Goal: Task Accomplishment & Management: Use online tool/utility

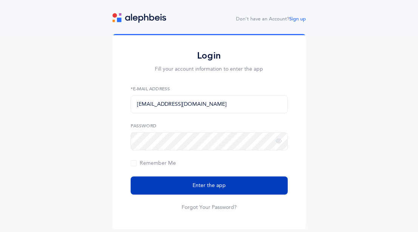
click at [209, 184] on span "Enter the app" at bounding box center [208, 186] width 33 height 8
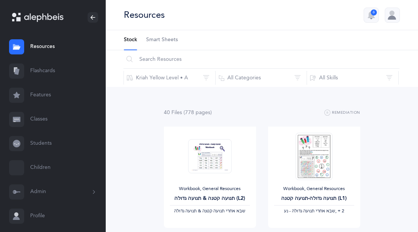
click at [54, 77] on link "Flashcards" at bounding box center [53, 71] width 106 height 24
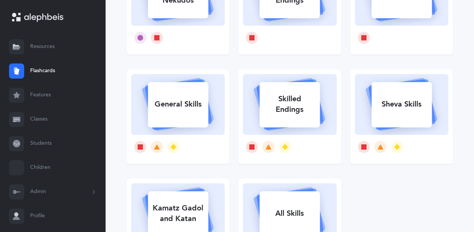
scroll to position [154, 0]
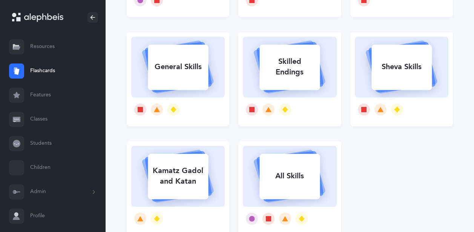
click at [411, 68] on div "Sheva Skills" at bounding box center [402, 67] width 60 height 20
select select
select select "single"
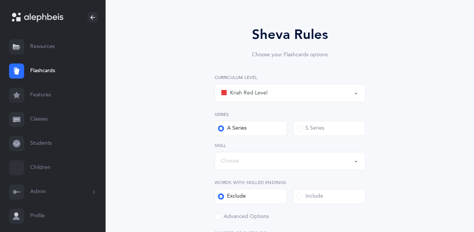
scroll to position [115, 0]
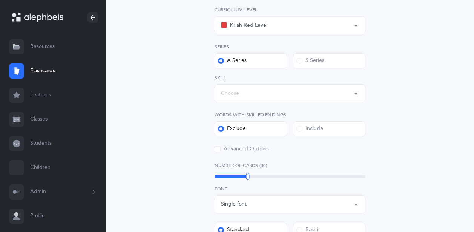
click at [276, 21] on div "Kriah Red Level" at bounding box center [290, 25] width 138 height 13
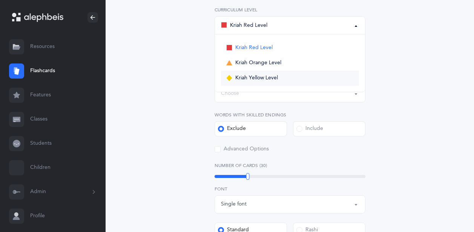
click at [274, 77] on span "Kriah Yellow Level" at bounding box center [256, 78] width 43 height 7
select select "5"
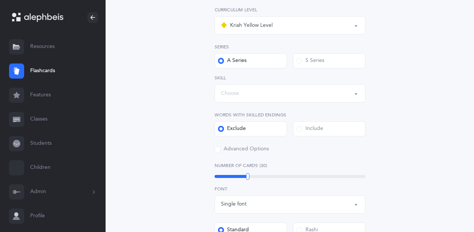
click at [240, 97] on div "Choose" at bounding box center [290, 93] width 138 height 13
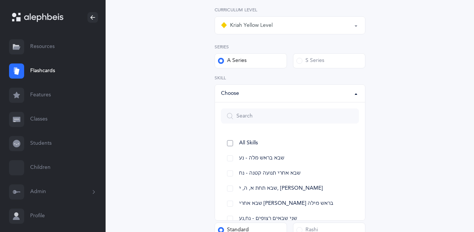
click at [258, 141] on span "All Skills" at bounding box center [248, 143] width 19 height 7
select select "12"
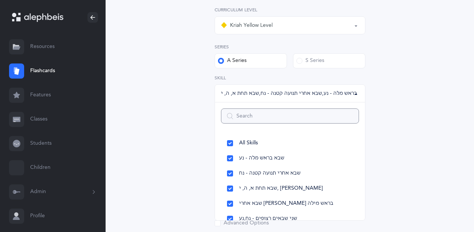
scroll to position [8, 0]
click at [189, 110] on div "Sheva Rules Choose your Flashcards options Kriah Red Level Kriah Orange Level K…" at bounding box center [290, 217] width 326 height 562
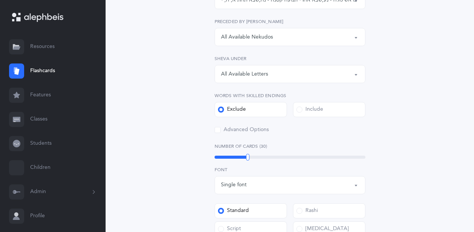
scroll to position [231, 0]
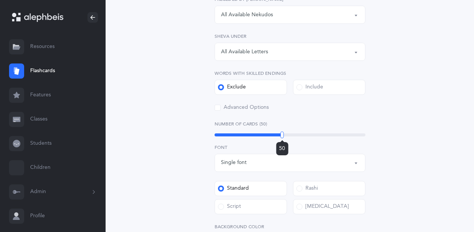
drag, startPoint x: 248, startPoint y: 133, endPoint x: 282, endPoint y: 135, distance: 34.8
click at [282, 135] on div at bounding box center [282, 134] width 3 height 7
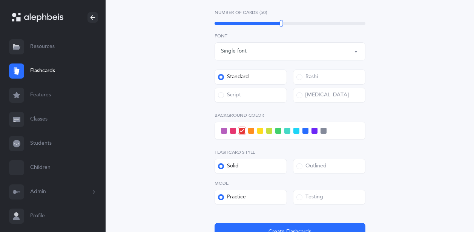
scroll to position [346, 0]
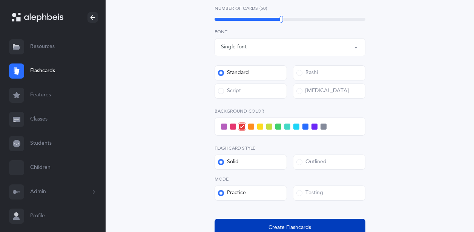
click at [286, 221] on button "Create Flashcards" at bounding box center [290, 227] width 151 height 18
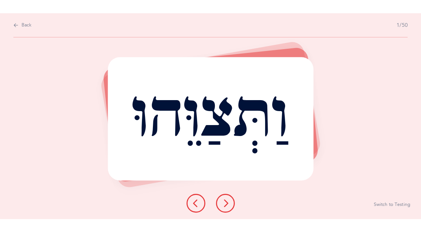
scroll to position [0, 0]
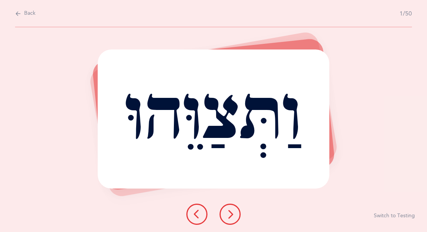
click at [232, 215] on icon at bounding box center [230, 213] width 9 height 9
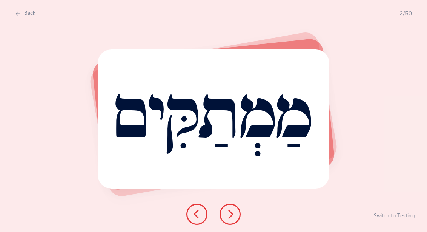
click at [234, 215] on icon at bounding box center [230, 213] width 9 height 9
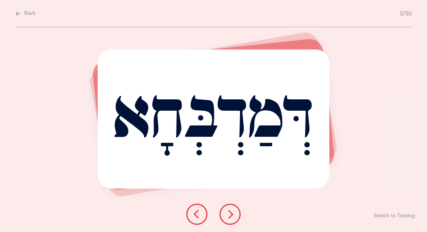
click at [232, 213] on icon at bounding box center [230, 213] width 9 height 9
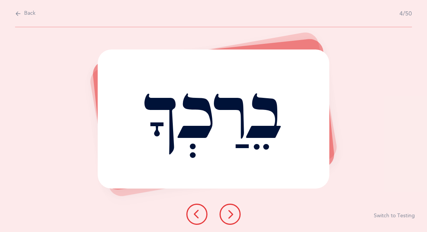
click at [232, 212] on icon at bounding box center [230, 213] width 9 height 9
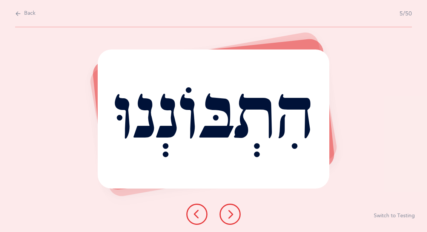
click at [231, 215] on icon at bounding box center [230, 213] width 9 height 9
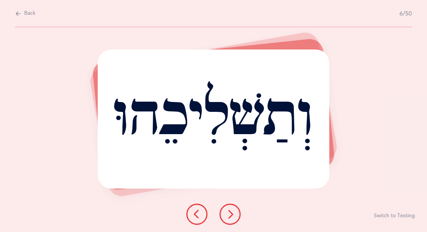
click at [231, 215] on icon at bounding box center [230, 213] width 9 height 9
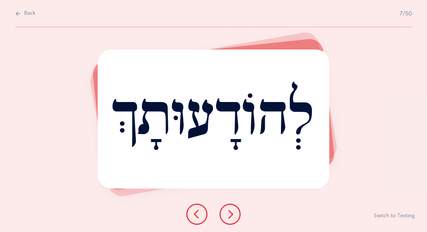
click at [232, 214] on icon at bounding box center [230, 213] width 9 height 9
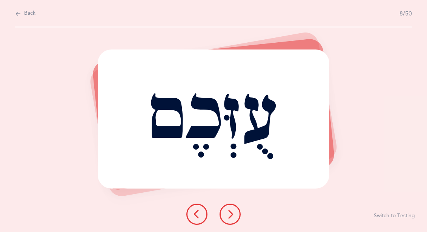
click at [232, 214] on icon at bounding box center [230, 213] width 9 height 9
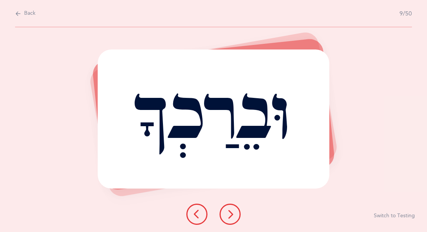
click at [232, 214] on icon at bounding box center [230, 213] width 9 height 9
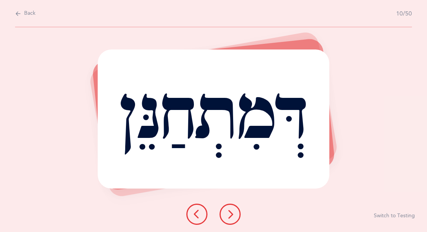
click at [232, 214] on icon at bounding box center [230, 213] width 9 height 9
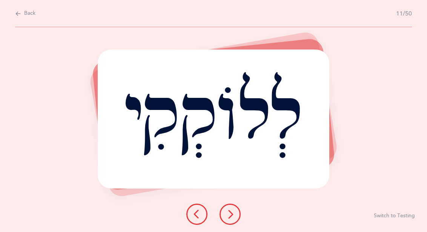
click at [232, 214] on icon at bounding box center [230, 213] width 9 height 9
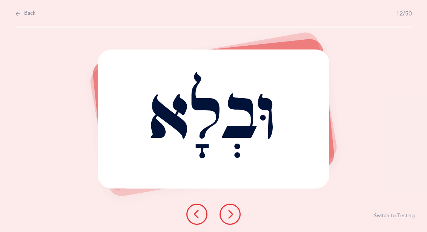
click at [232, 214] on icon at bounding box center [230, 213] width 9 height 9
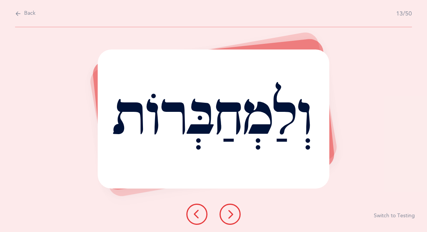
click at [232, 214] on icon at bounding box center [230, 213] width 9 height 9
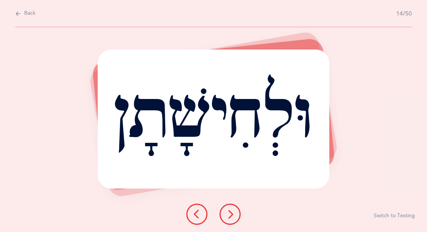
click at [237, 218] on button at bounding box center [230, 213] width 21 height 21
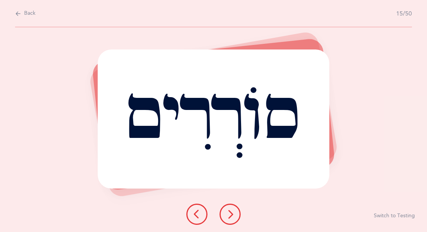
click at [237, 218] on button at bounding box center [230, 213] width 21 height 21
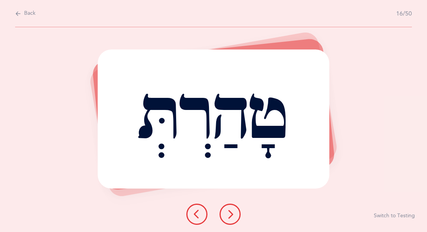
click at [235, 213] on button at bounding box center [230, 213] width 21 height 21
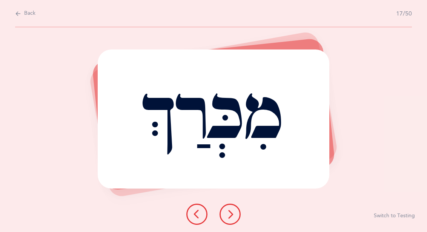
click at [235, 213] on button at bounding box center [230, 213] width 21 height 21
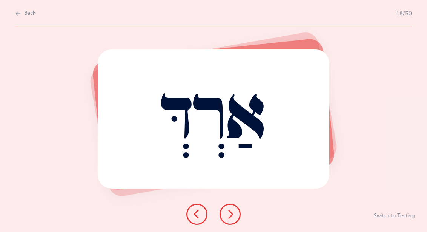
click at [234, 213] on icon at bounding box center [230, 213] width 9 height 9
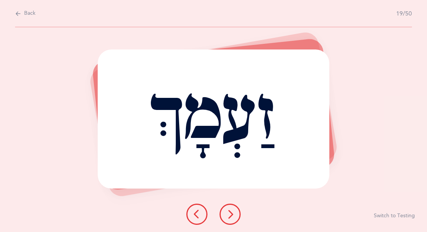
click at [234, 213] on icon at bounding box center [230, 213] width 9 height 9
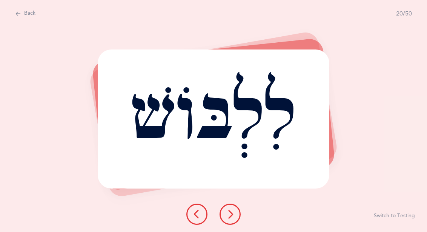
click at [234, 213] on icon at bounding box center [230, 213] width 9 height 9
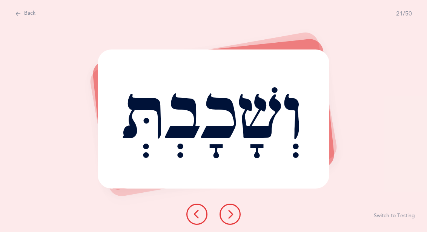
click at [234, 213] on icon at bounding box center [230, 213] width 9 height 9
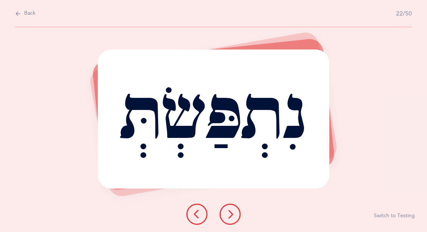
click at [231, 212] on icon at bounding box center [230, 213] width 9 height 9
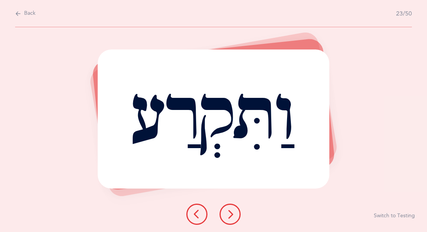
click at [231, 212] on icon at bounding box center [230, 213] width 9 height 9
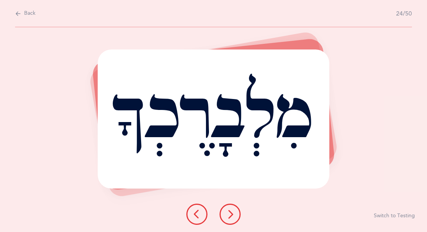
click at [231, 212] on icon at bounding box center [230, 213] width 9 height 9
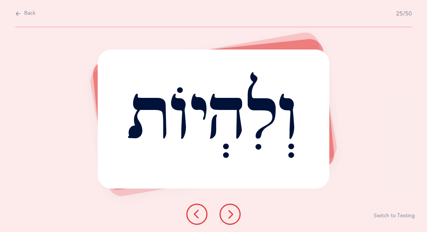
click at [232, 213] on icon at bounding box center [230, 213] width 9 height 9
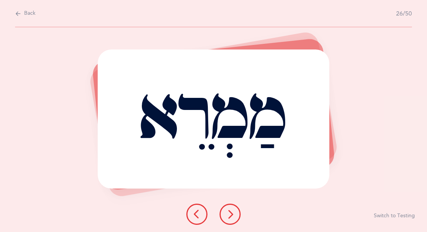
click at [232, 213] on icon at bounding box center [230, 213] width 9 height 9
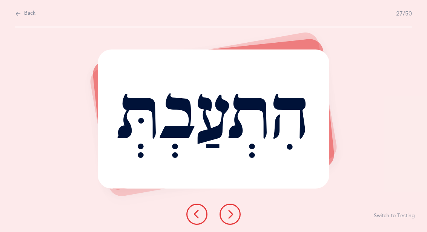
click at [232, 213] on icon at bounding box center [230, 213] width 9 height 9
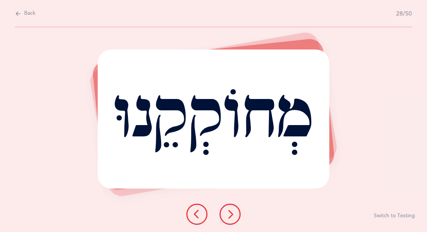
click at [232, 213] on icon at bounding box center [230, 213] width 9 height 9
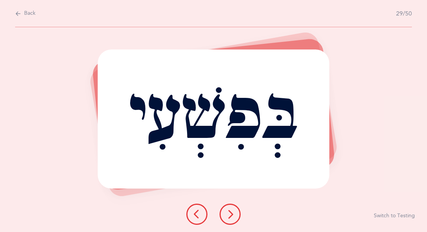
click at [232, 213] on icon at bounding box center [230, 213] width 9 height 9
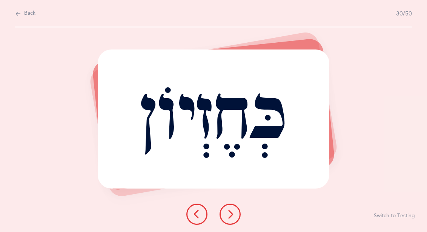
click at [237, 213] on button at bounding box center [230, 213] width 21 height 21
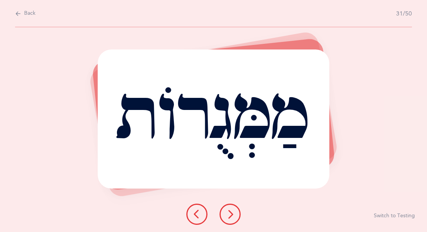
click at [237, 213] on button at bounding box center [230, 213] width 21 height 21
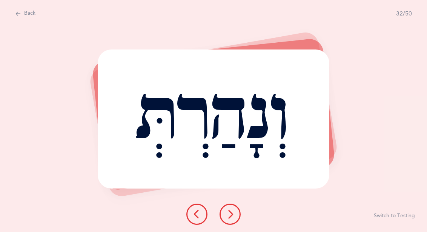
click at [237, 213] on button at bounding box center [230, 213] width 21 height 21
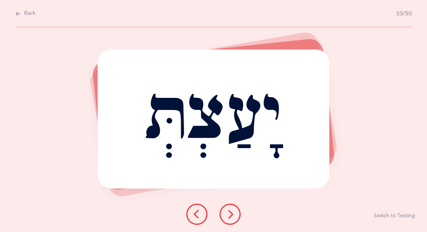
click at [237, 213] on button at bounding box center [230, 213] width 21 height 21
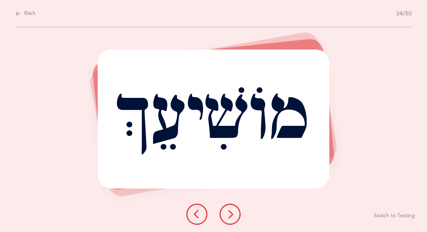
click at [237, 213] on button at bounding box center [230, 213] width 21 height 21
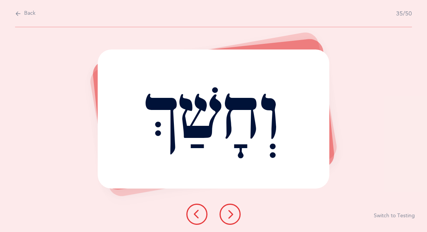
click at [234, 213] on icon at bounding box center [230, 213] width 9 height 9
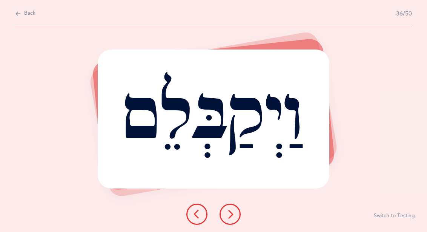
click at [234, 213] on icon at bounding box center [230, 213] width 9 height 9
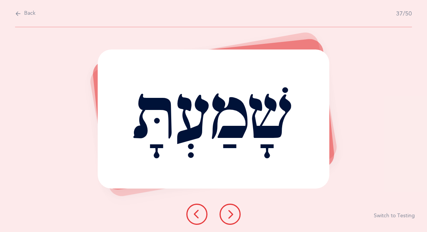
click at [234, 213] on icon at bounding box center [230, 213] width 9 height 9
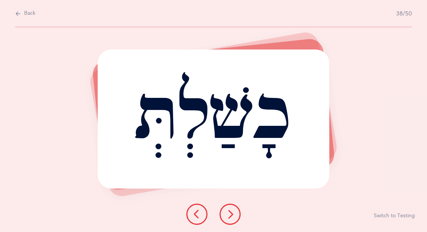
click at [234, 213] on icon at bounding box center [230, 213] width 9 height 9
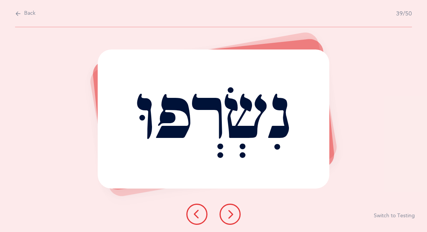
click at [234, 213] on icon at bounding box center [230, 213] width 9 height 9
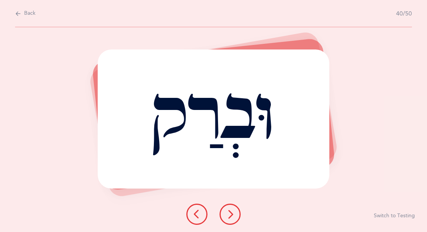
click at [234, 213] on icon at bounding box center [230, 213] width 9 height 9
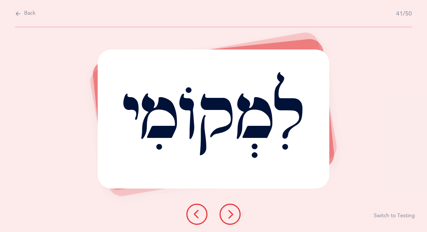
click at [234, 213] on icon at bounding box center [230, 213] width 9 height 9
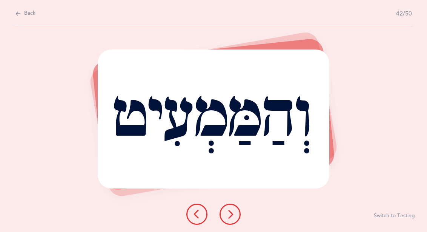
click at [234, 213] on icon at bounding box center [230, 213] width 9 height 9
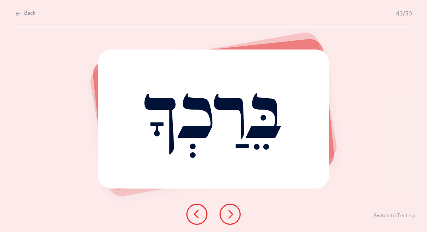
click at [234, 213] on icon at bounding box center [230, 213] width 9 height 9
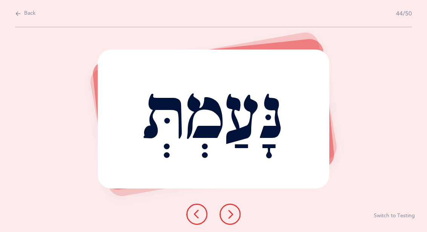
click at [234, 213] on icon at bounding box center [230, 213] width 9 height 9
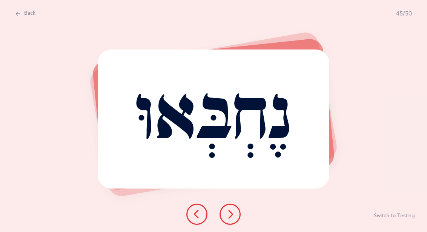
click at [234, 213] on icon at bounding box center [230, 213] width 9 height 9
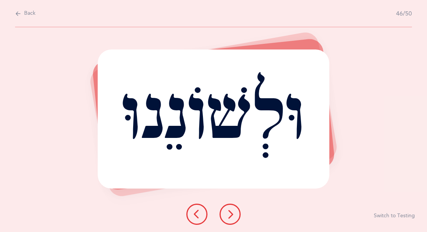
click at [234, 213] on icon at bounding box center [230, 213] width 9 height 9
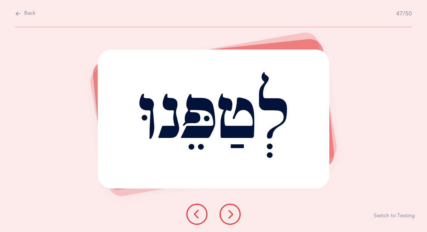
click at [234, 213] on icon at bounding box center [230, 213] width 9 height 9
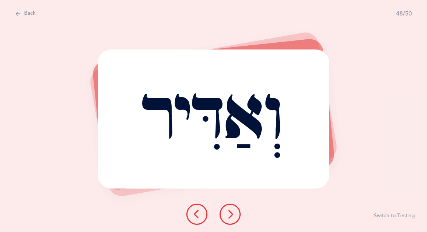
click at [234, 213] on icon at bounding box center [230, 213] width 9 height 9
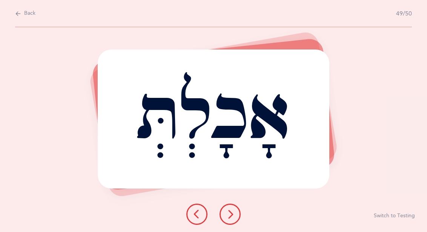
click at [234, 213] on icon at bounding box center [230, 213] width 9 height 9
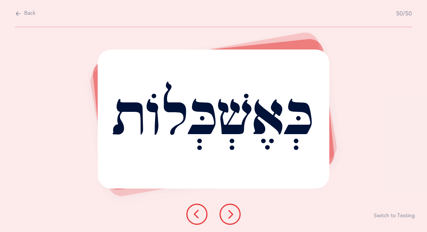
click at [231, 209] on button at bounding box center [230, 213] width 21 height 21
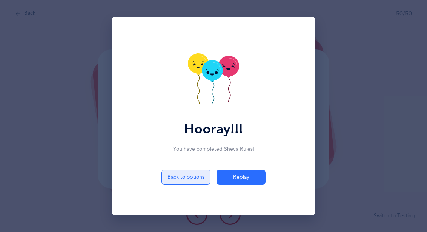
click at [191, 173] on button "Back to options" at bounding box center [186, 176] width 49 height 15
select select "5"
select select "12"
select select "single"
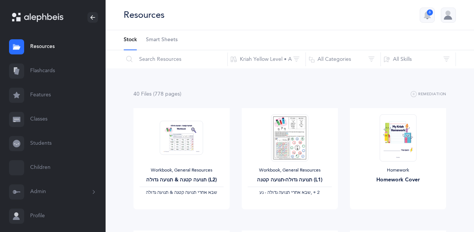
click at [42, 70] on link "Flashcards" at bounding box center [53, 71] width 106 height 24
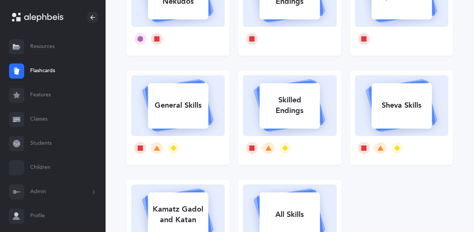
scroll to position [192, 0]
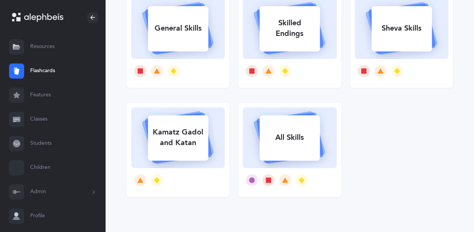
click at [302, 140] on div "All Skills" at bounding box center [290, 138] width 60 height 20
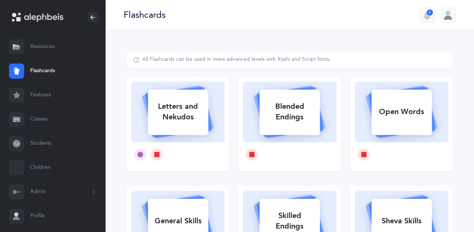
select select "single"
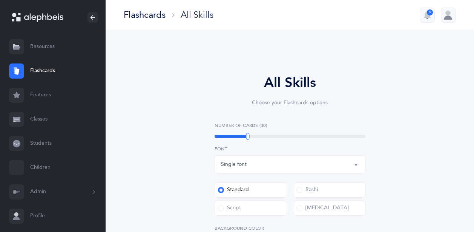
select select
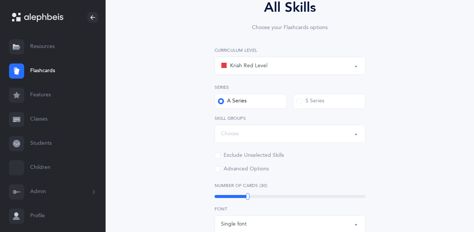
scroll to position [115, 0]
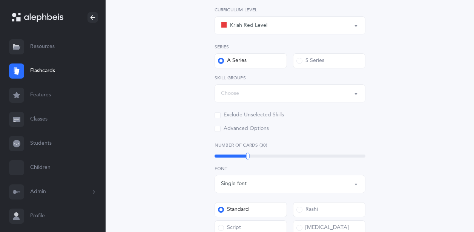
click at [296, 28] on div "Kriah Red Level" at bounding box center [290, 25] width 138 height 13
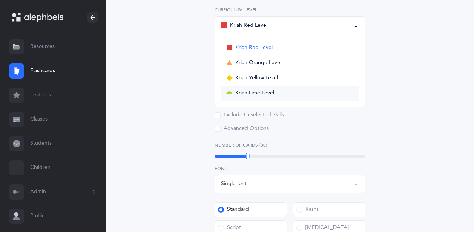
click at [293, 95] on link "Kriah Lime Level" at bounding box center [290, 93] width 138 height 15
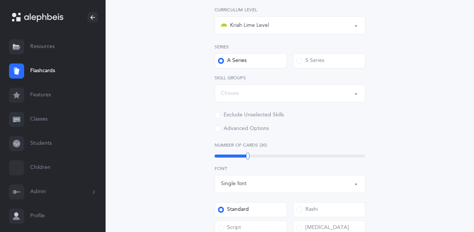
click at [220, 93] on button "Choose" at bounding box center [290, 93] width 151 height 18
click at [251, 31] on div "Kriah Lime Level" at bounding box center [290, 25] width 138 height 13
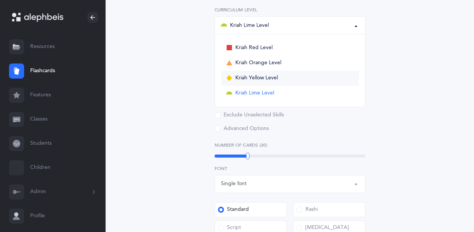
click at [255, 75] on span "Kriah Yellow Level" at bounding box center [256, 78] width 43 height 7
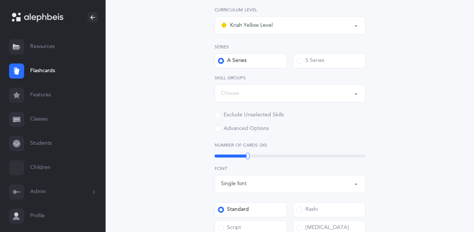
click at [249, 90] on div "Choose" at bounding box center [290, 93] width 138 height 13
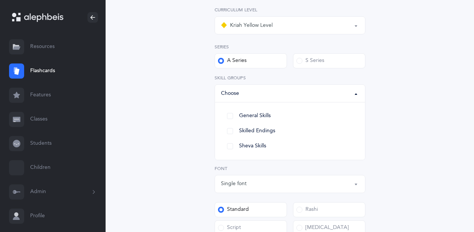
click at [259, 20] on div "Kriah Yellow Level" at bounding box center [290, 25] width 138 height 13
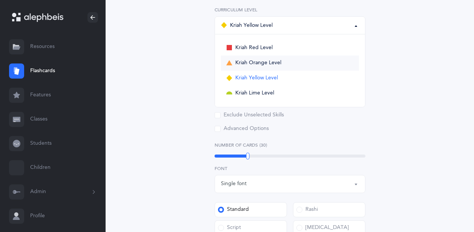
click at [277, 61] on span "Kriah Orange Level" at bounding box center [258, 63] width 46 height 7
select select "4"
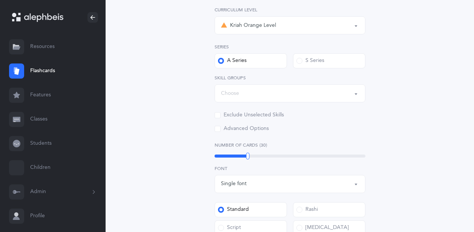
click at [252, 97] on div "Choose" at bounding box center [290, 93] width 138 height 13
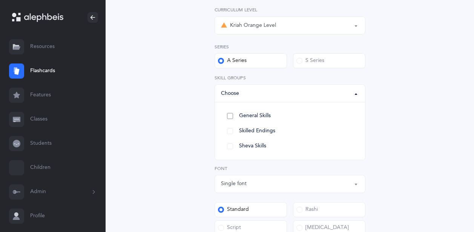
click at [233, 116] on link "General Skills" at bounding box center [290, 115] width 138 height 15
select select "General Skills"
select select
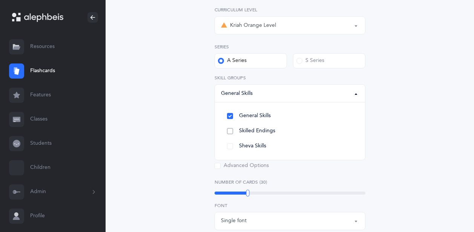
click at [235, 128] on link "Skilled Endings" at bounding box center [290, 130] width 138 height 15
select select
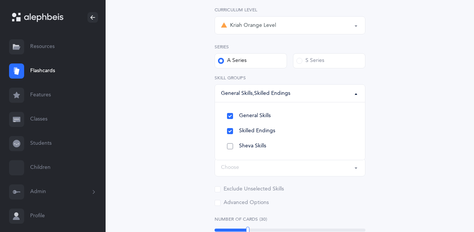
click at [234, 142] on link "Sheva Skills" at bounding box center [290, 145] width 138 height 15
select select
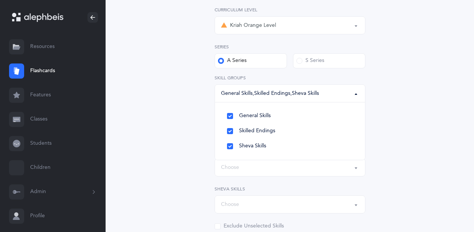
click at [278, 27] on div "Kriah Orange Level" at bounding box center [290, 25] width 138 height 13
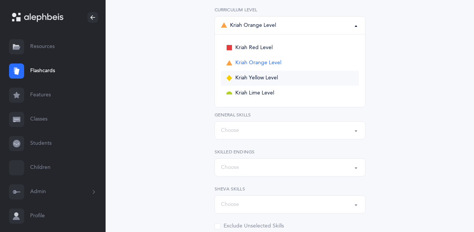
click at [266, 76] on span "Kriah Yellow Level" at bounding box center [256, 78] width 43 height 7
select select "5"
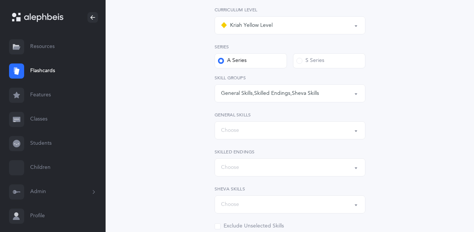
click at [192, 114] on div "All Skills Choose your Flashcards options Kriah Red Level Kriah Orange Level Kr…" at bounding box center [290, 225] width 326 height 579
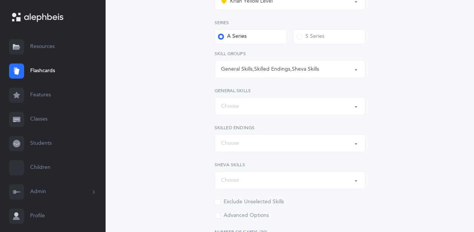
scroll to position [154, 0]
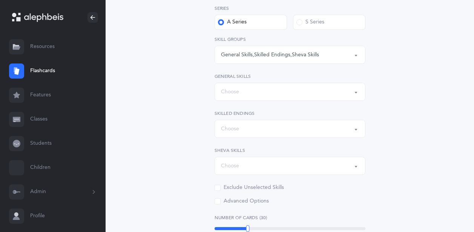
click at [261, 88] on div "Choose" at bounding box center [290, 91] width 138 height 13
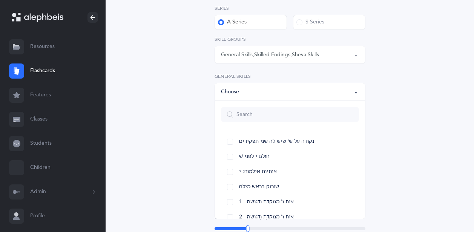
click at [261, 88] on div "Choose" at bounding box center [290, 91] width 138 height 13
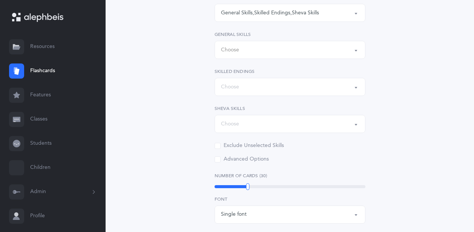
scroll to position [231, 0]
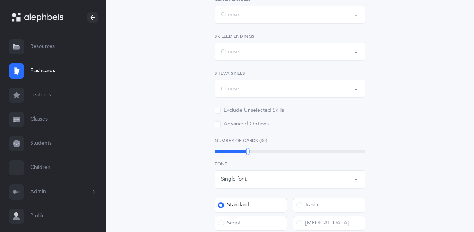
click at [283, 152] on div "30" at bounding box center [290, 151] width 151 height 3
click at [283, 152] on div at bounding box center [283, 151] width 3 height 7
click at [282, 152] on div at bounding box center [281, 151] width 3 height 7
click at [188, 122] on div "All Skills Choose your Flashcards options Kriah Red Level Kriah Orange Level Kr…" at bounding box center [290, 109] width 326 height 579
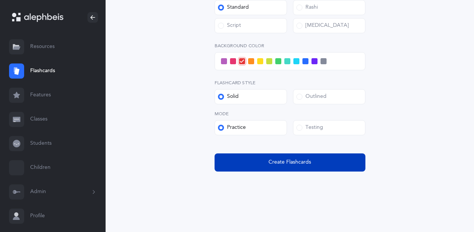
click at [292, 163] on span "Create Flashcards" at bounding box center [290, 162] width 43 height 8
